Goal: Task Accomplishment & Management: Use online tool/utility

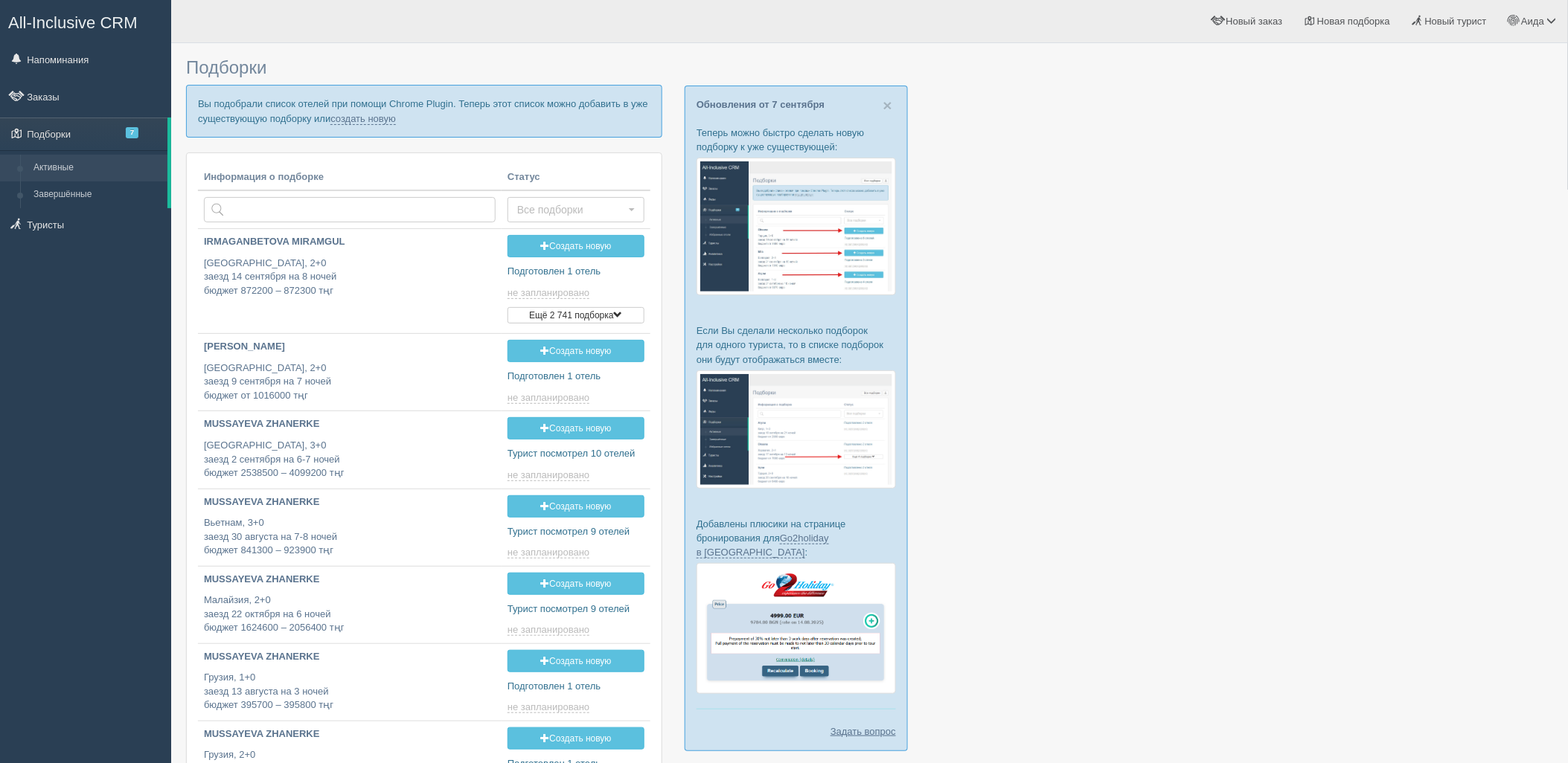
click at [375, 125] on p "Вы подобрали список отелей при помощи Chrome Plugin. Теперь этот список можно д…" at bounding box center [424, 110] width 477 height 52
click at [375, 119] on link "создать новую" at bounding box center [364, 118] width 66 height 12
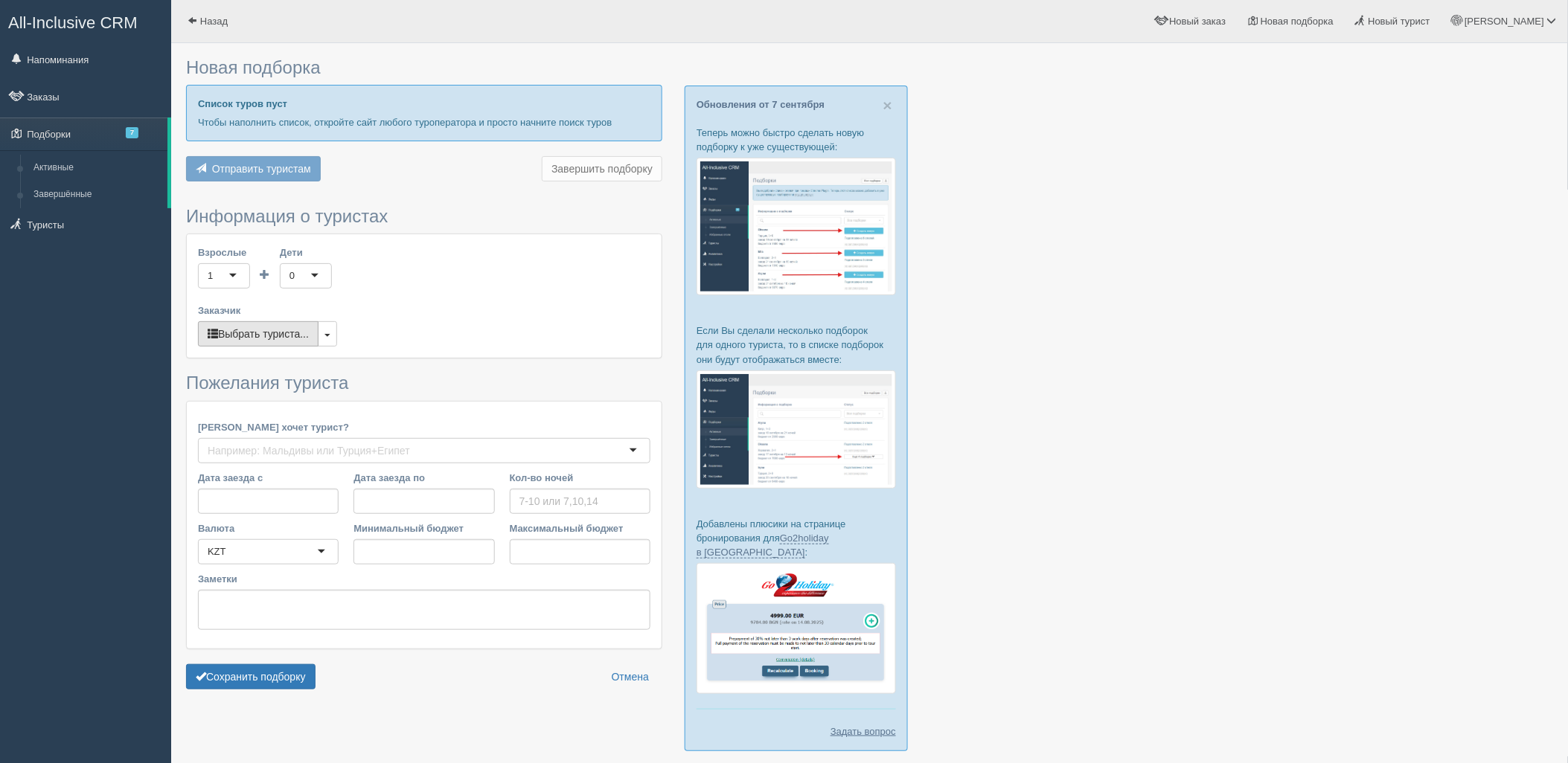
type input "8"
type input "4403600"
type input "7336400"
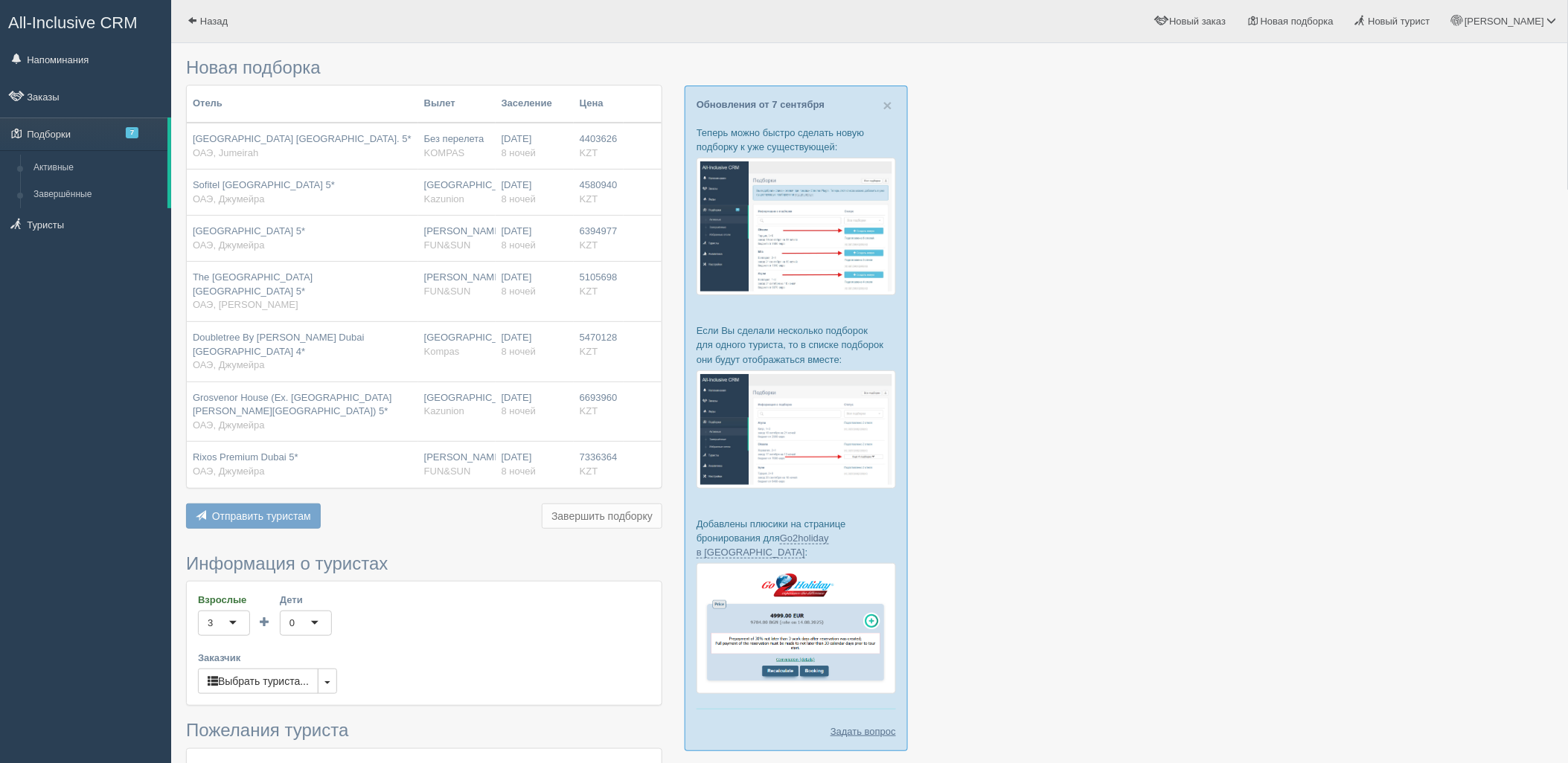
scroll to position [270, 0]
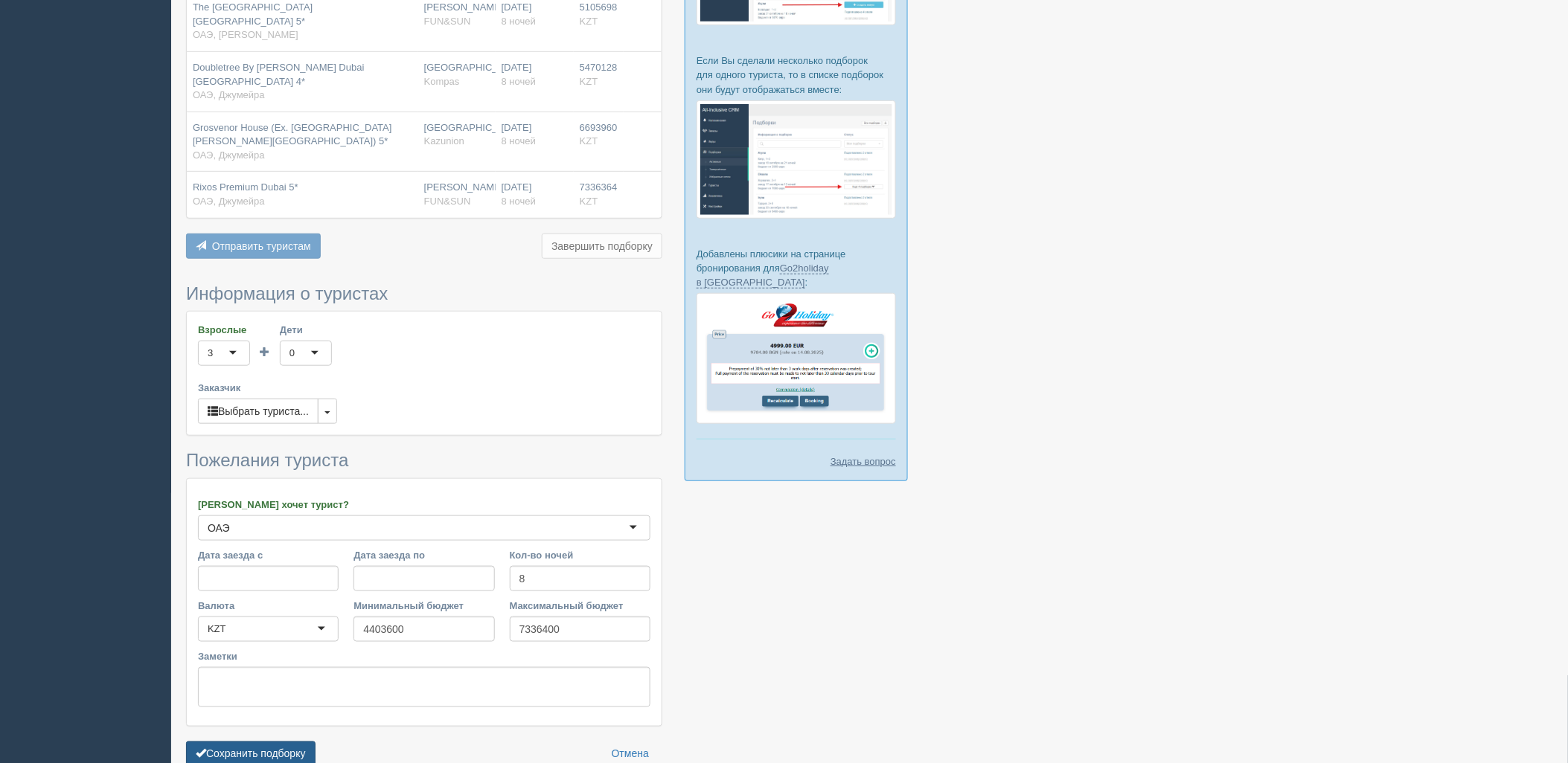
click at [294, 752] on button "Сохранить подборку" at bounding box center [251, 754] width 130 height 25
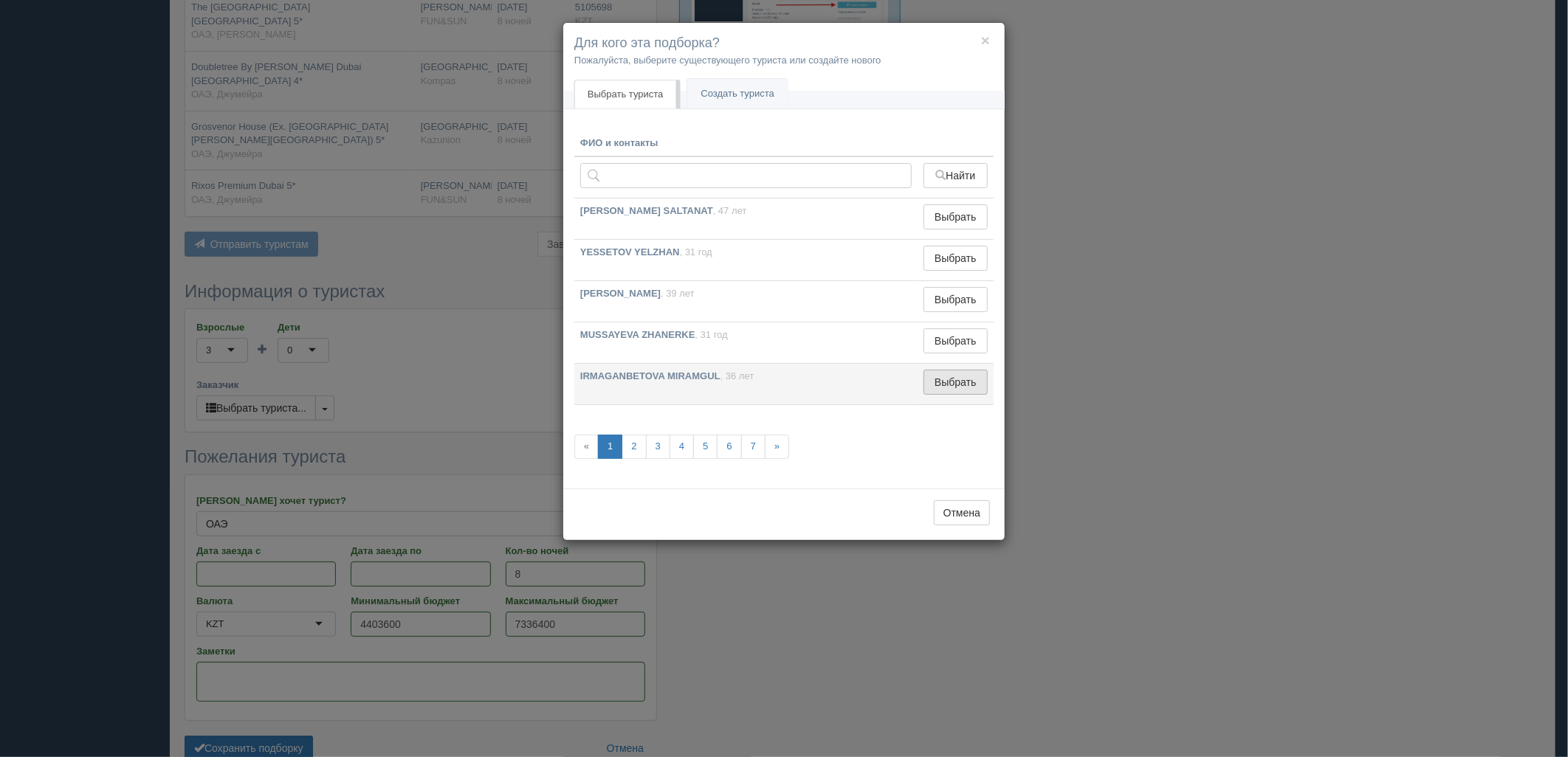
click at [970, 384] on button "Выбрать" at bounding box center [955, 382] width 64 height 25
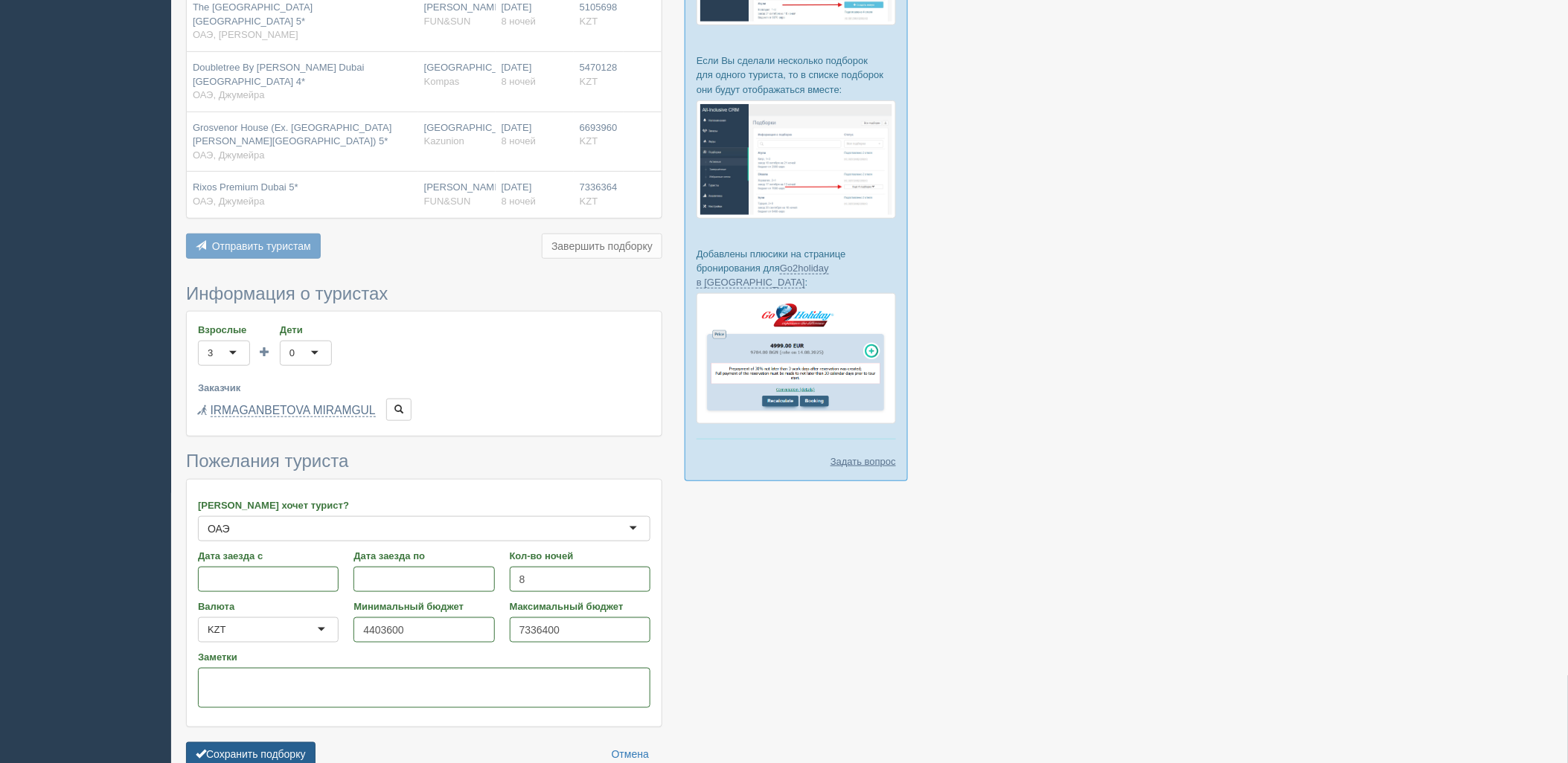
click at [285, 742] on button "Сохранить подборку" at bounding box center [251, 755] width 130 height 25
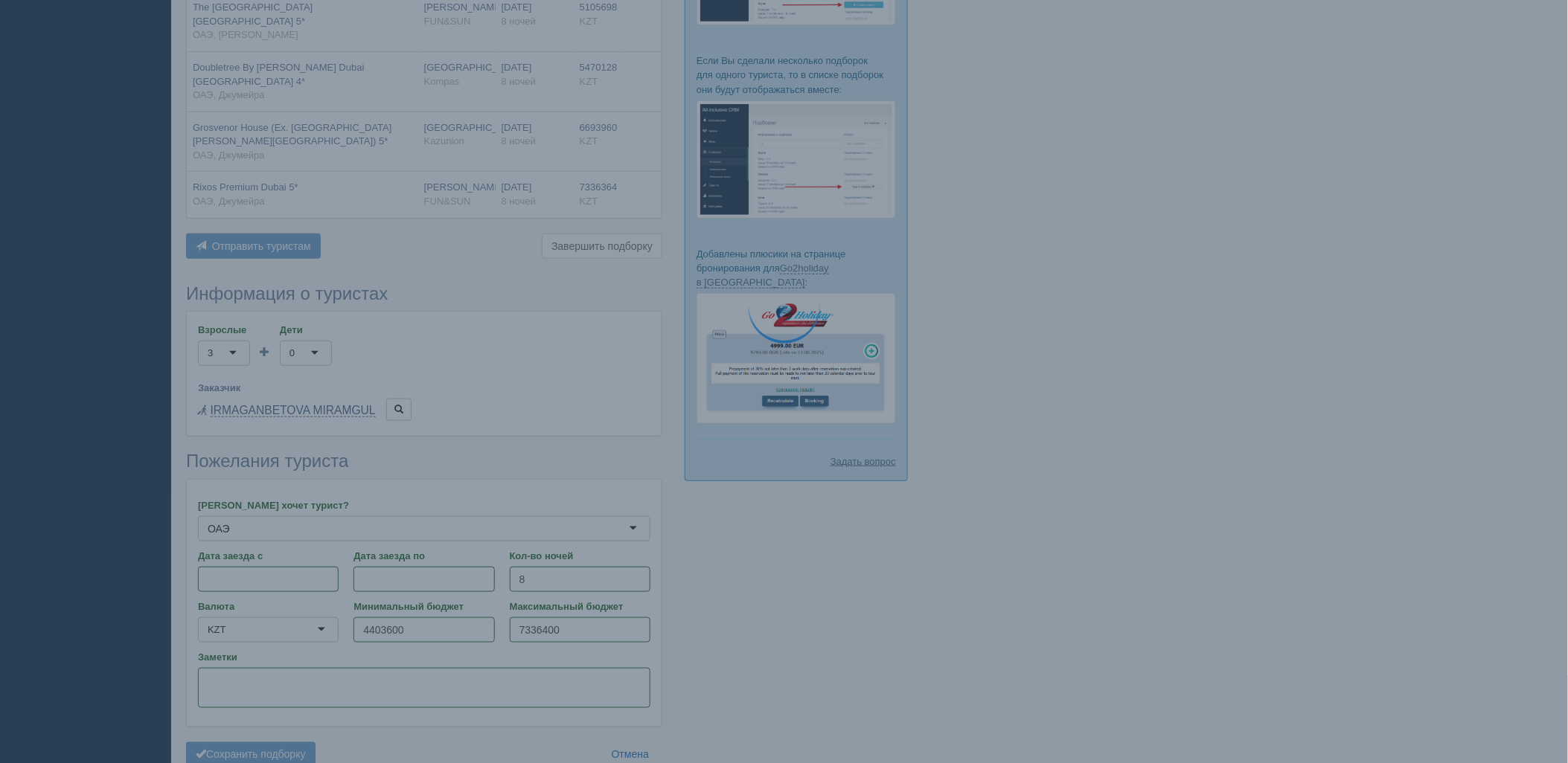
scroll to position [336, 0]
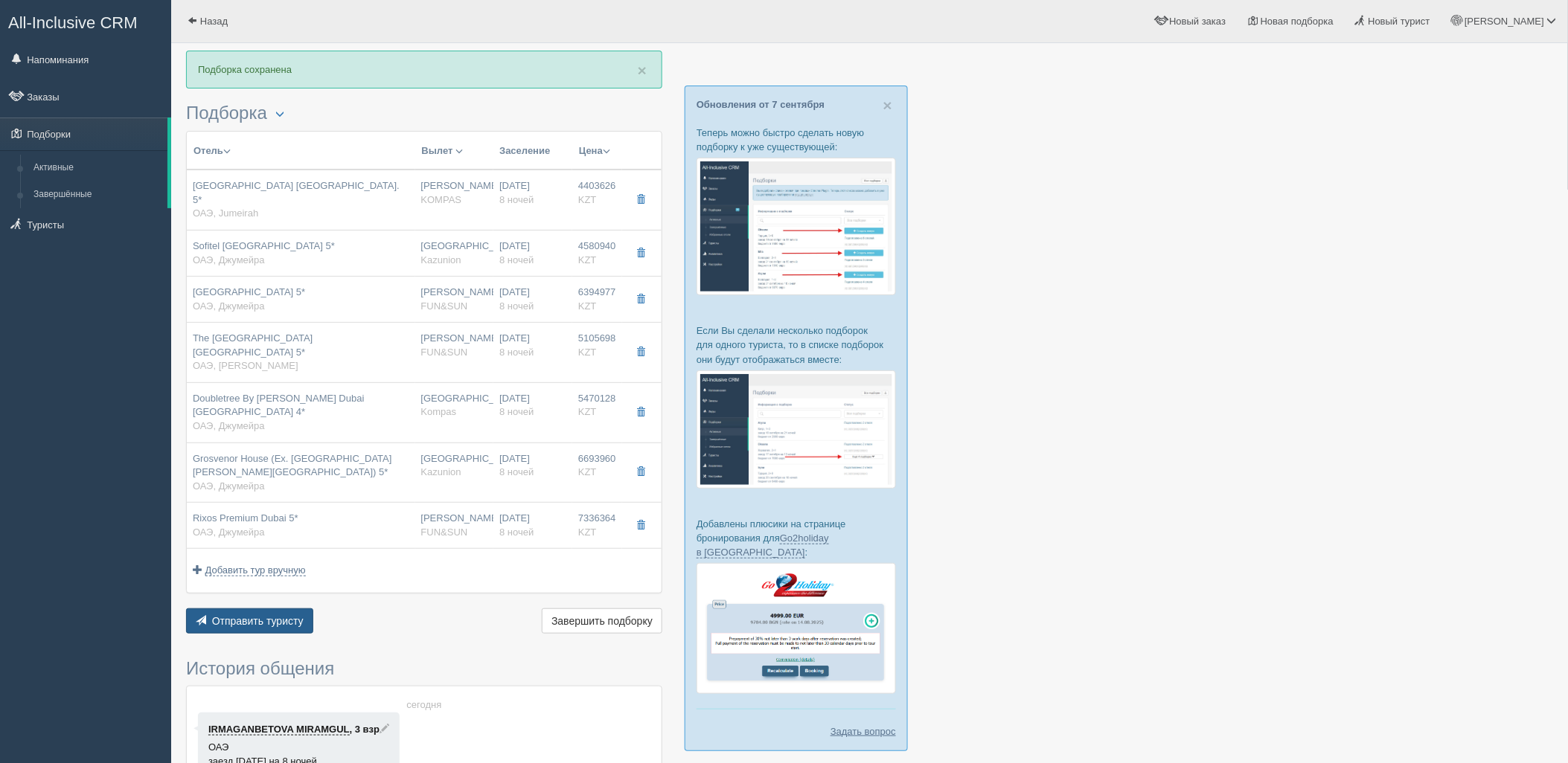
click at [306, 609] on button "Отправить туристу Отправить" at bounding box center [249, 621] width 127 height 25
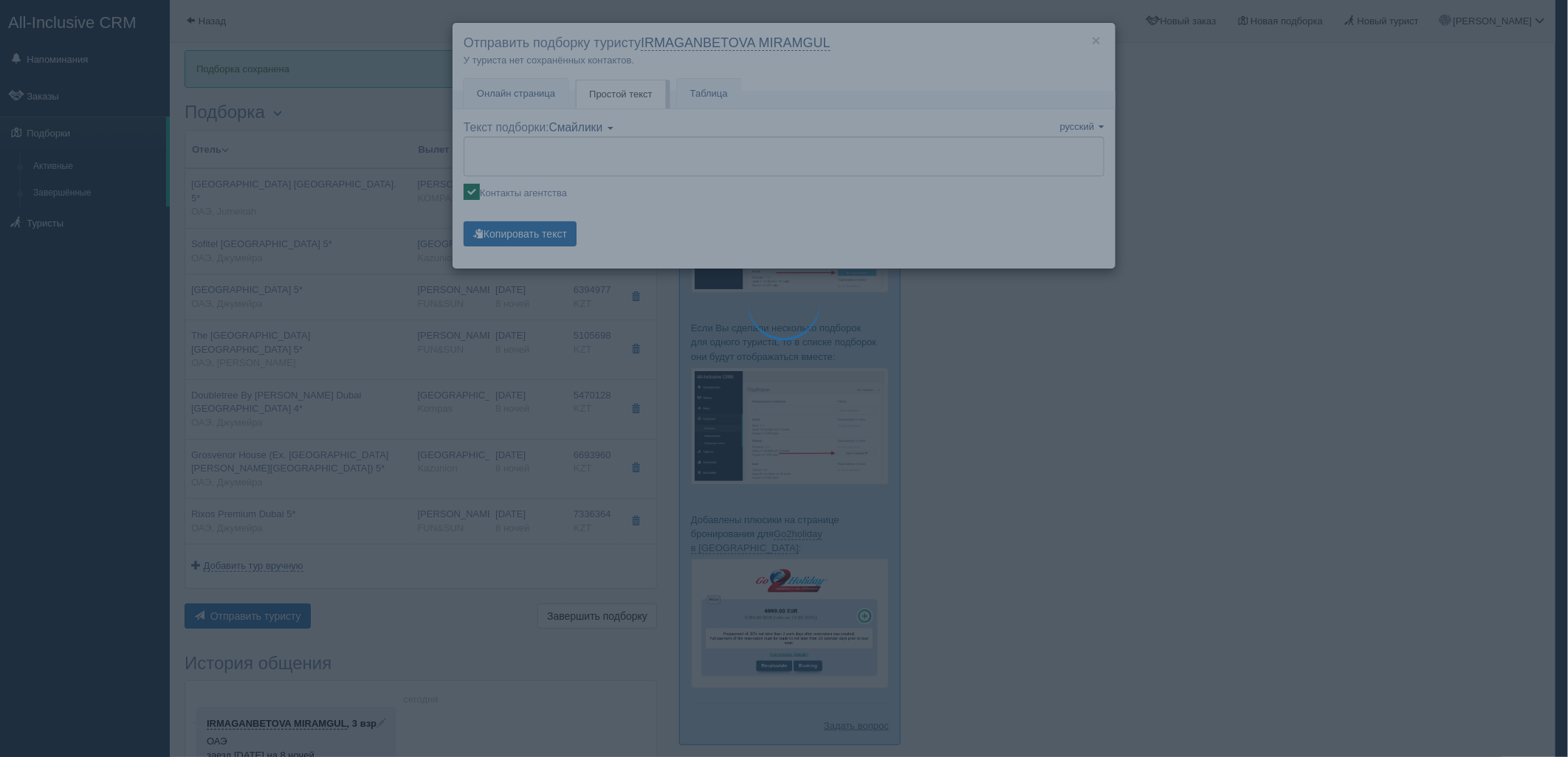
type textarea "🌞 Loremi dolo! Sitametcon Adi elitseddoei temporinc utlabore: 🌎 ETD, Magnaali 🏩…"
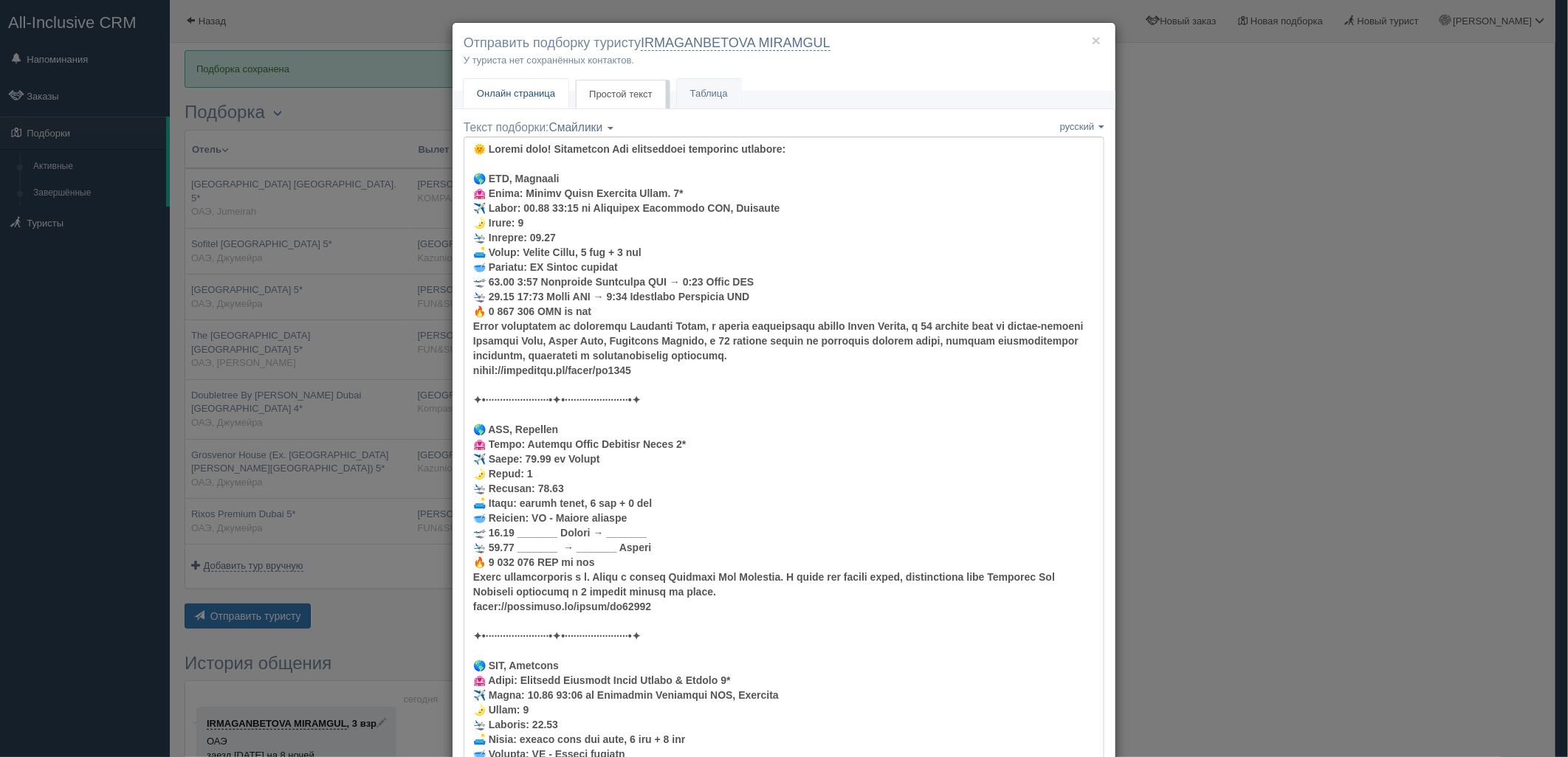
click at [543, 101] on link "Онлайн страница Онлайн" at bounding box center [516, 94] width 104 height 30
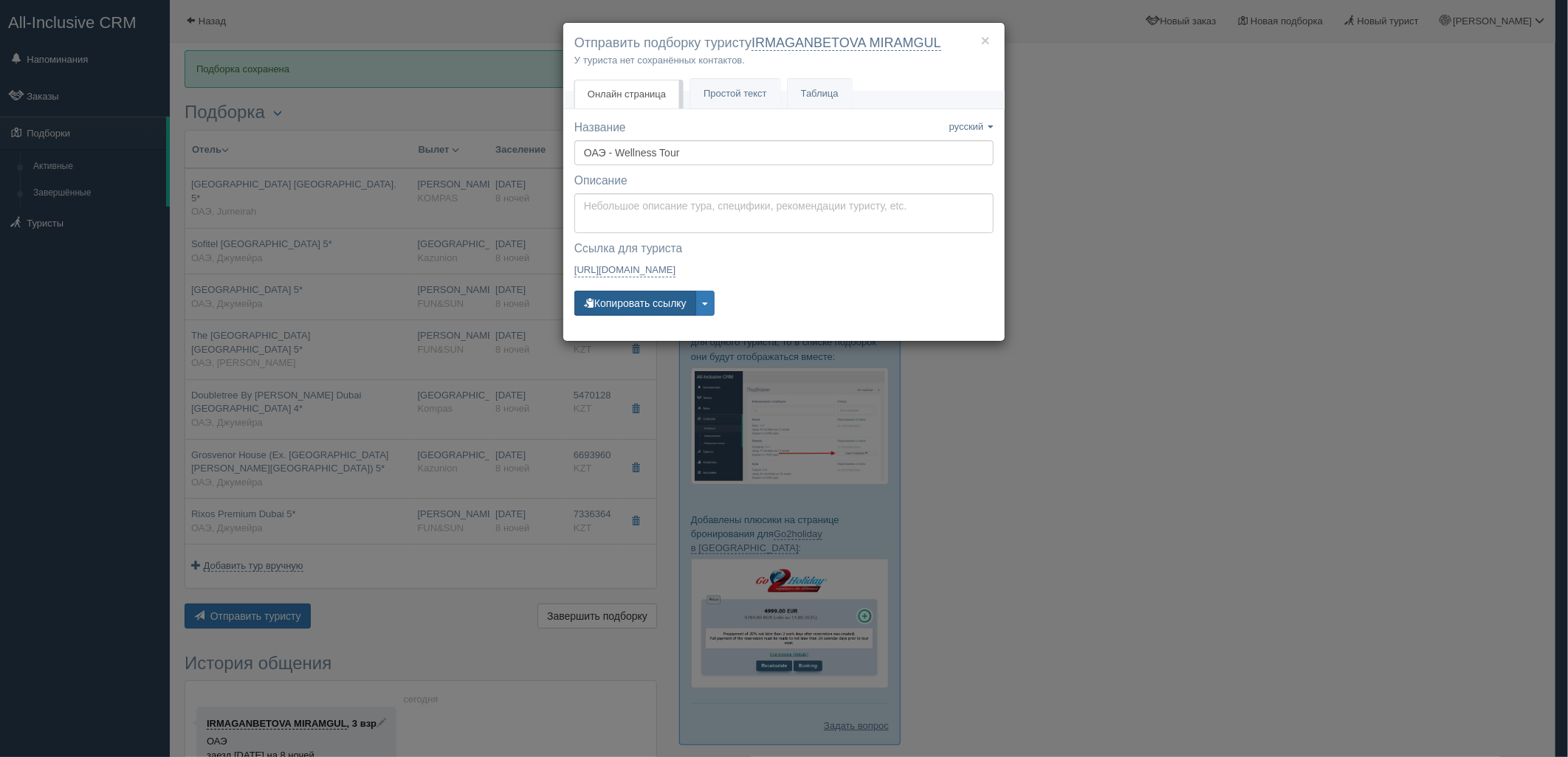
click at [632, 312] on button "Копировать ссылку" at bounding box center [635, 303] width 122 height 25
